Goal: Task Accomplishment & Management: Manage account settings

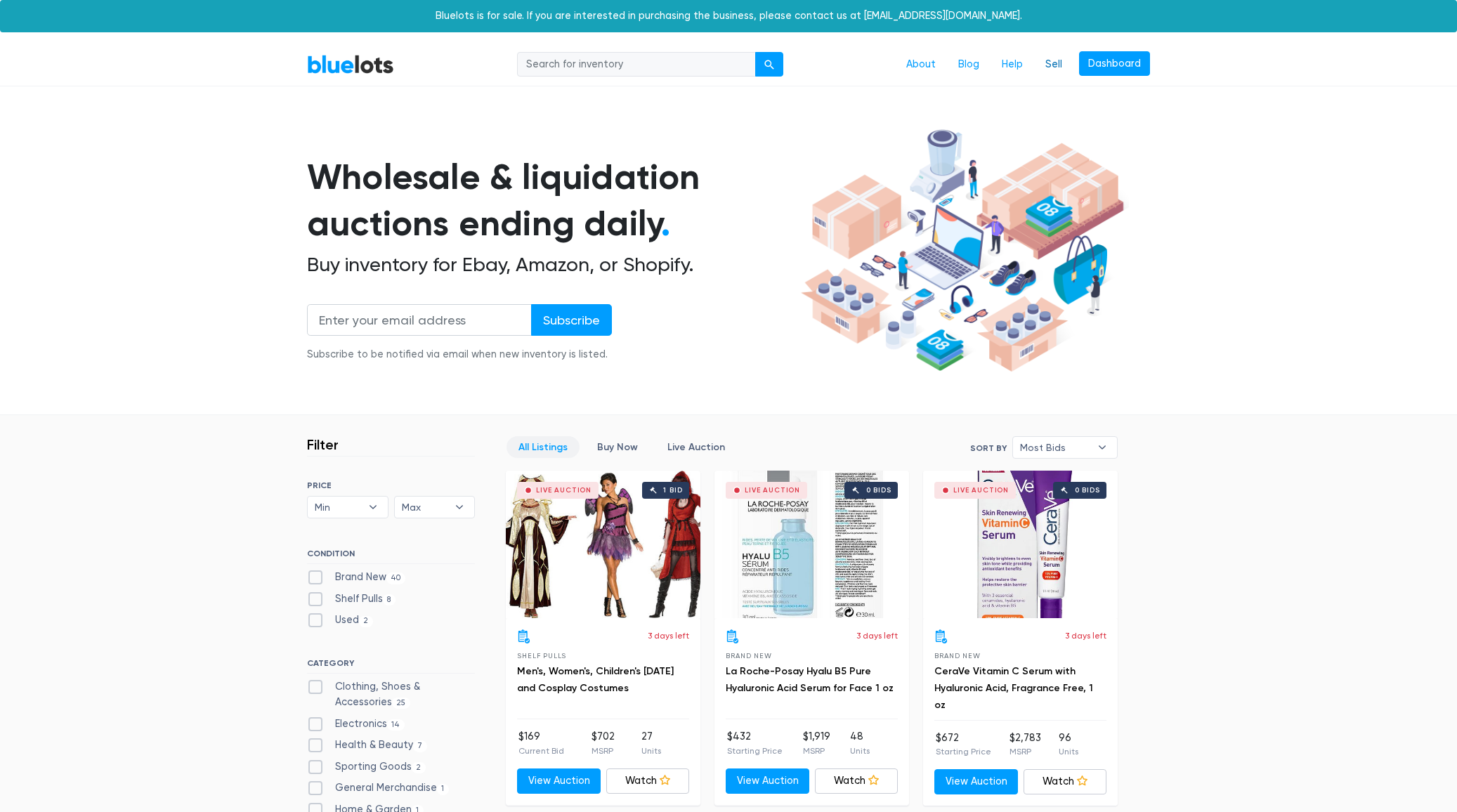
click at [1060, 61] on link "Sell" at bounding box center [1054, 65] width 39 height 27
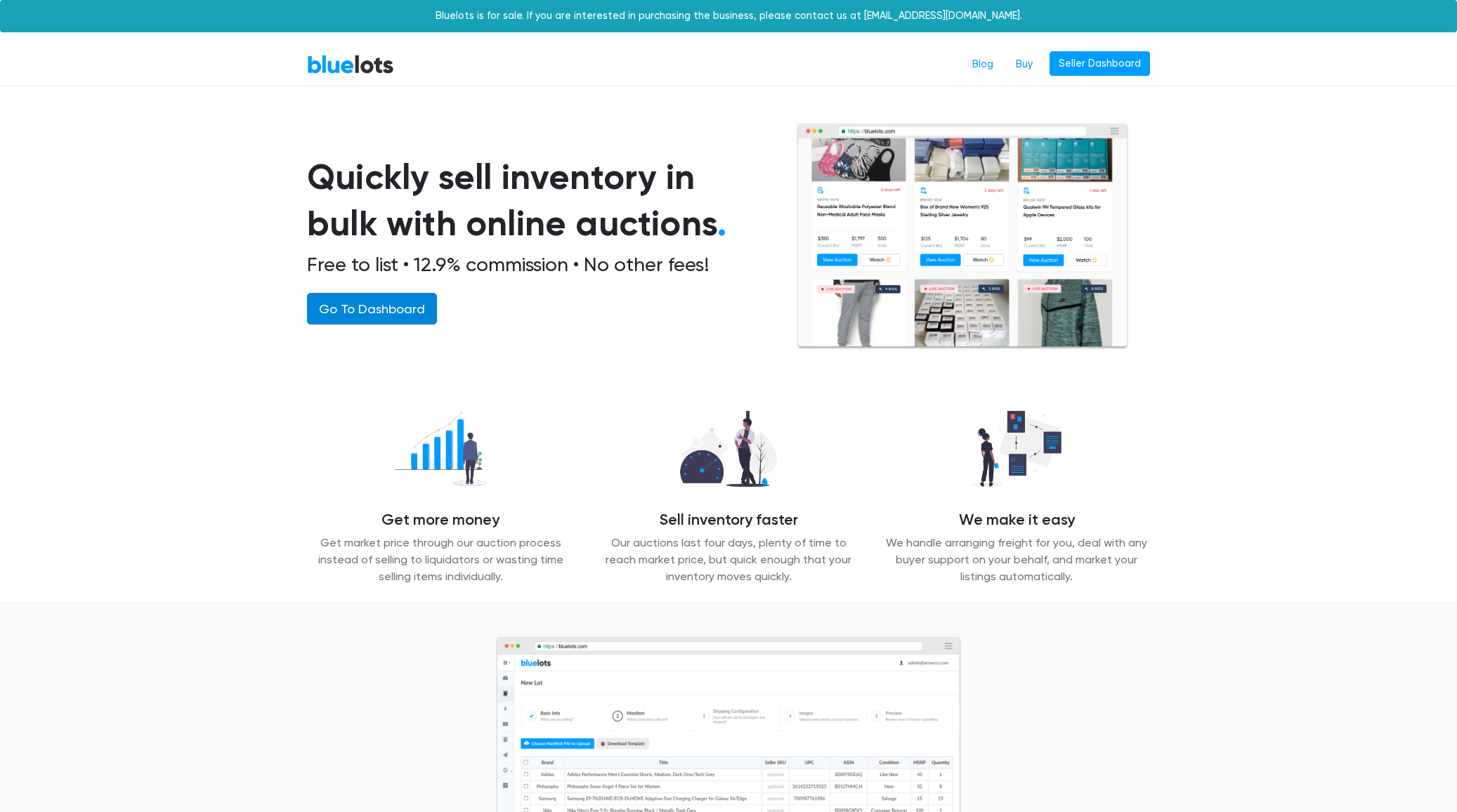
drag, startPoint x: 326, startPoint y: 315, endPoint x: 339, endPoint y: 312, distance: 13.3
click at [325, 315] on link "Go To Dashboard" at bounding box center [372, 309] width 130 height 32
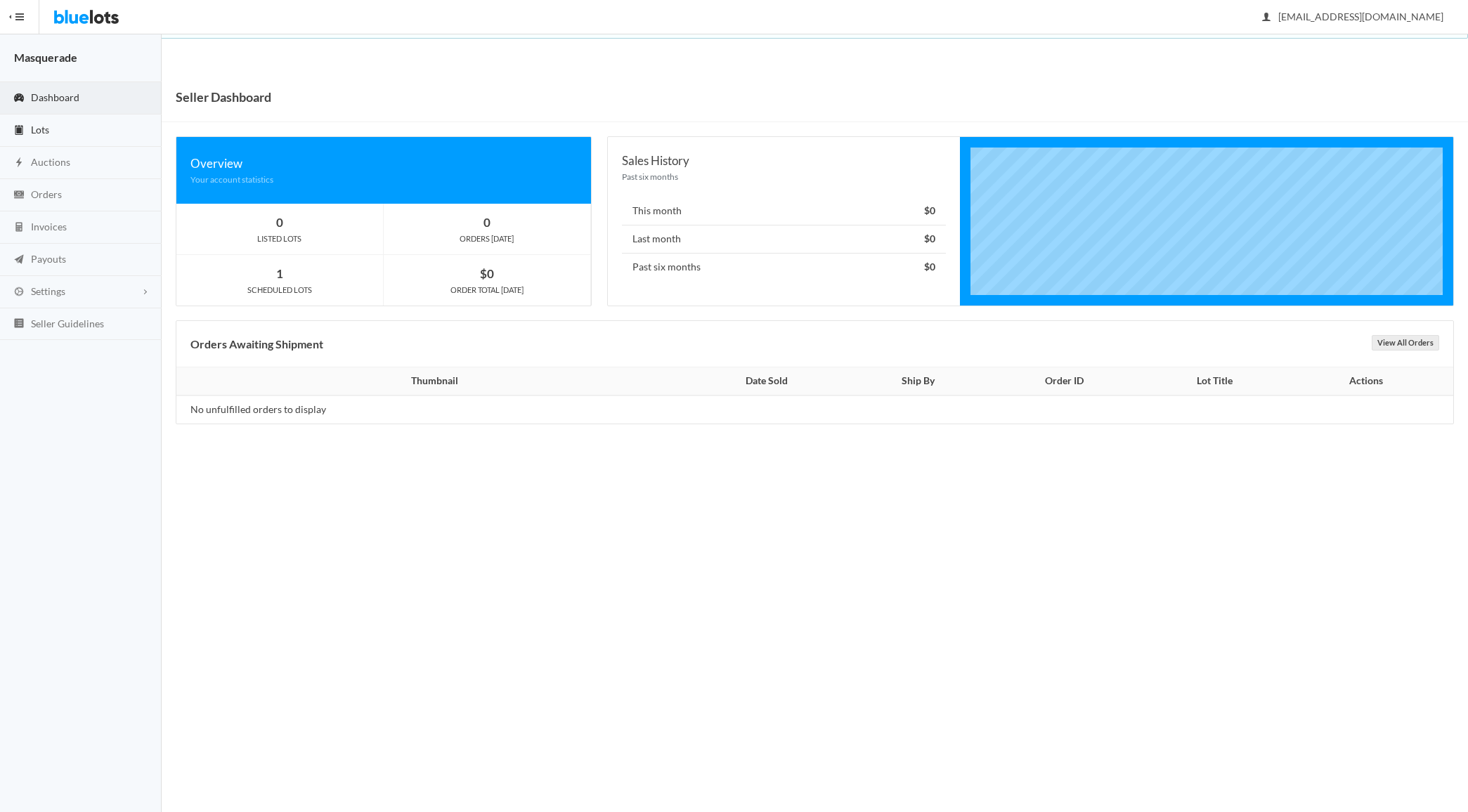
click at [32, 130] on span "Lots" at bounding box center [39, 129] width 18 height 12
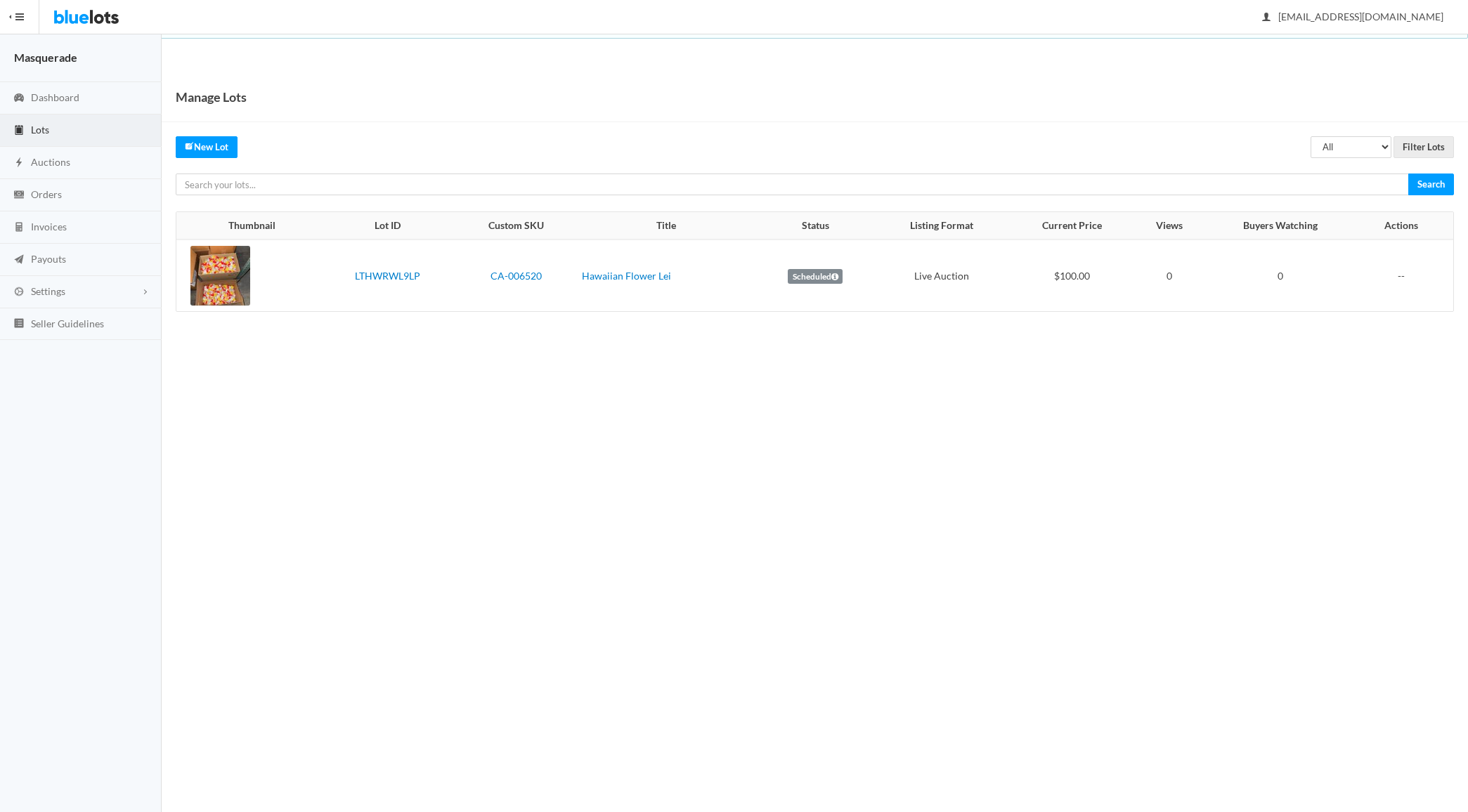
click at [813, 275] on label "Scheduled" at bounding box center [816, 277] width 55 height 16
click at [831, 277] on icon at bounding box center [834, 276] width 7 height 9
